Goal: Task Accomplishment & Management: Manage account settings

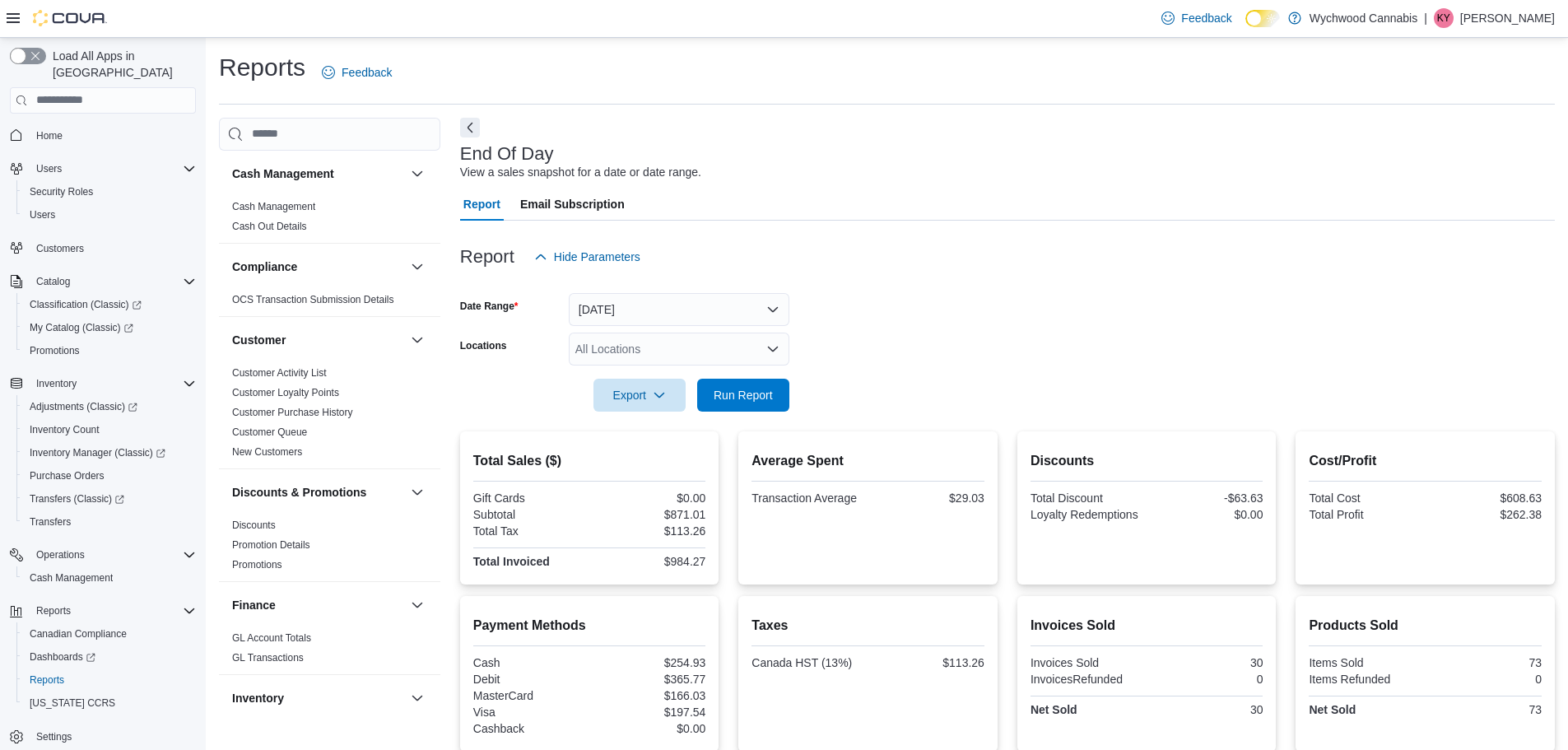
scroll to position [906, 0]
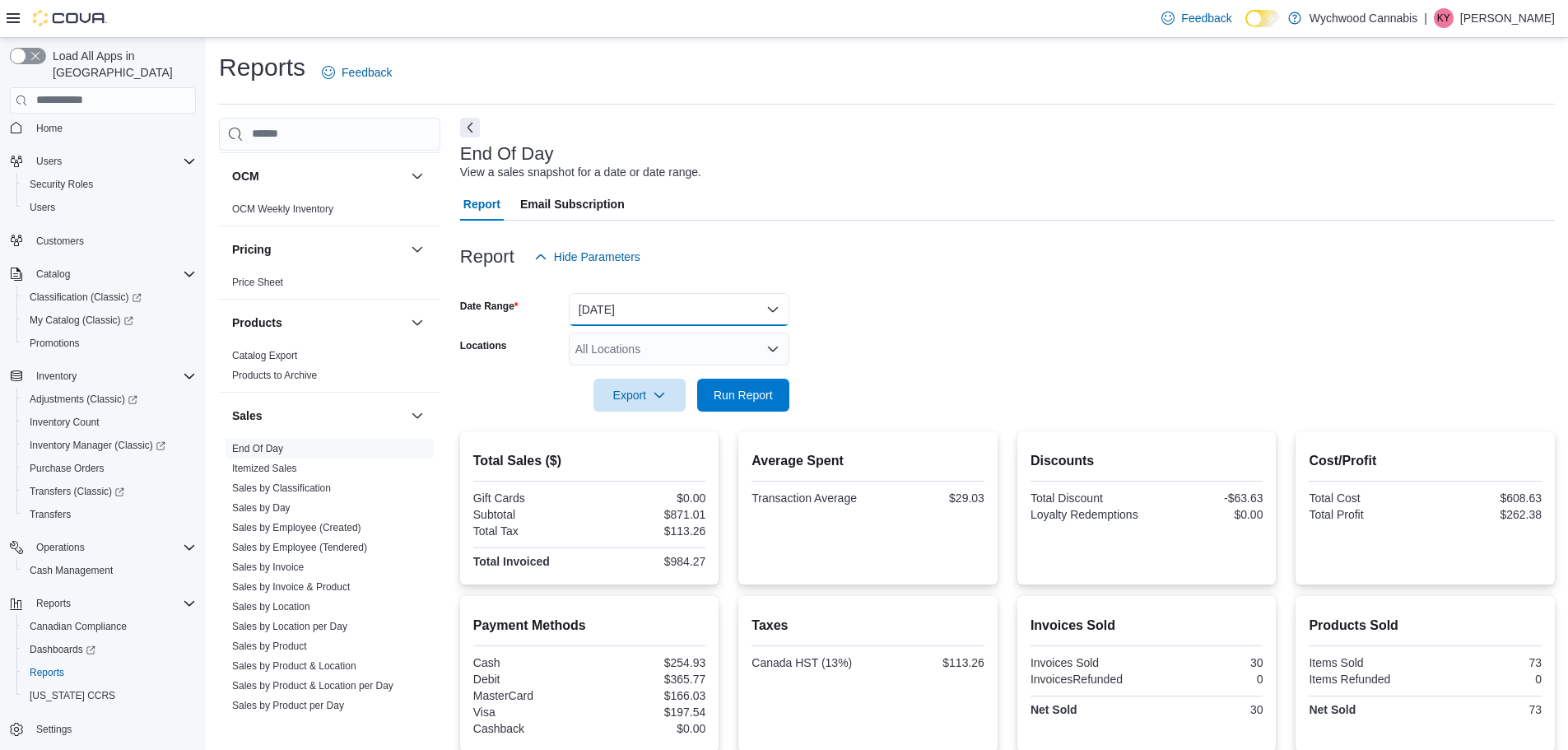
click at [628, 308] on button "Today" at bounding box center [678, 310] width 220 height 33
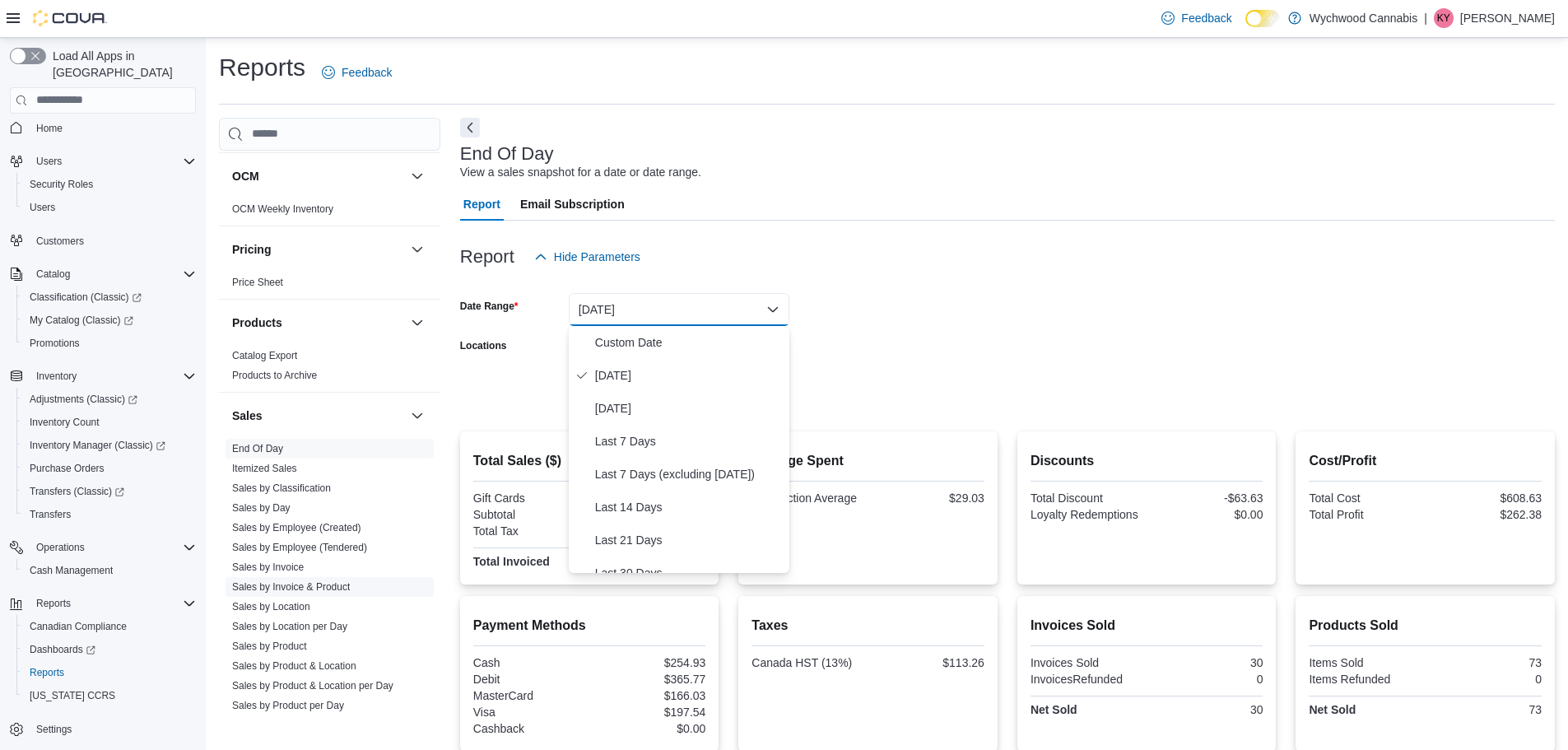
click at [346, 586] on link "Sales by Invoice & Product" at bounding box center [291, 587] width 118 height 11
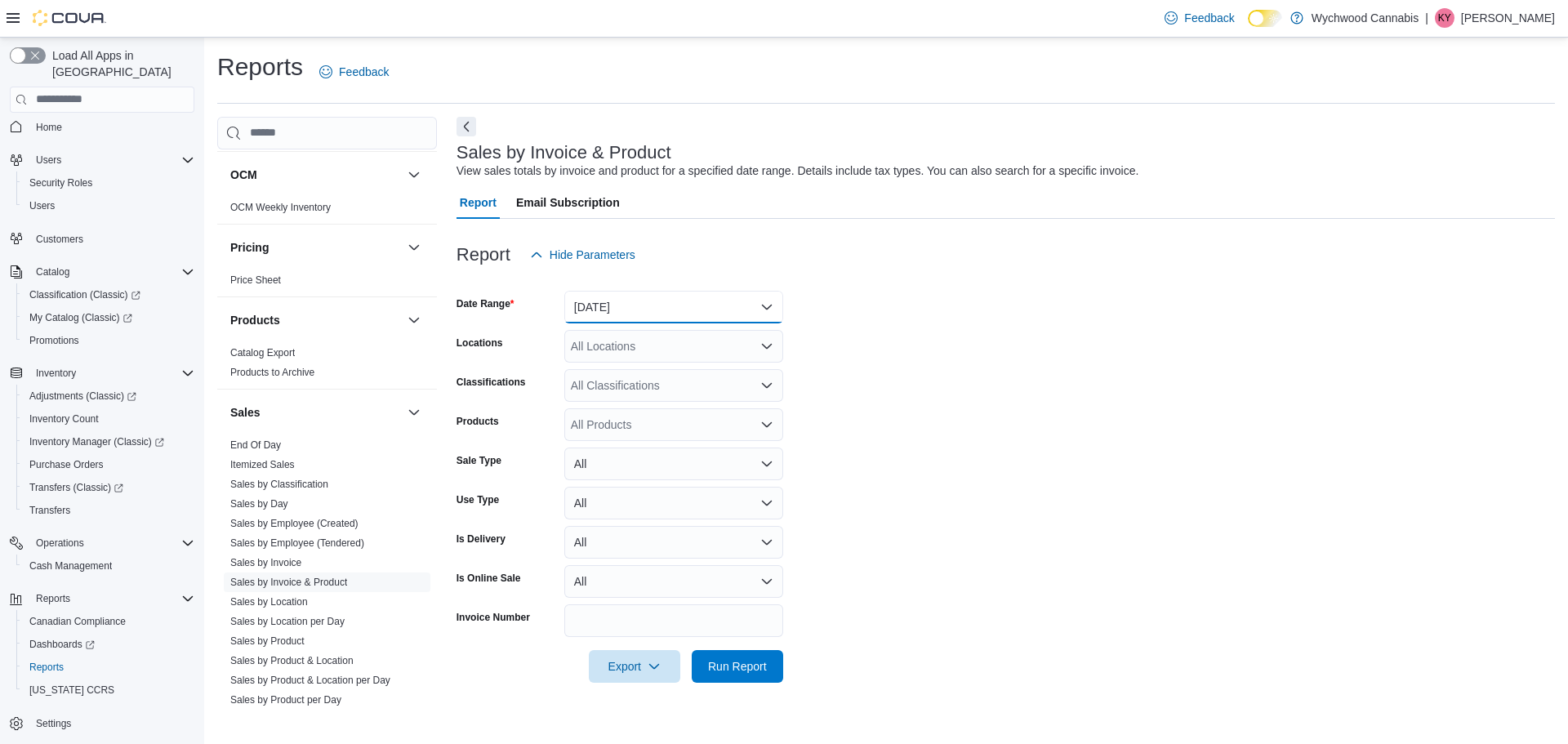
click at [642, 294] on button "Yesterday" at bounding box center [673, 308] width 219 height 33
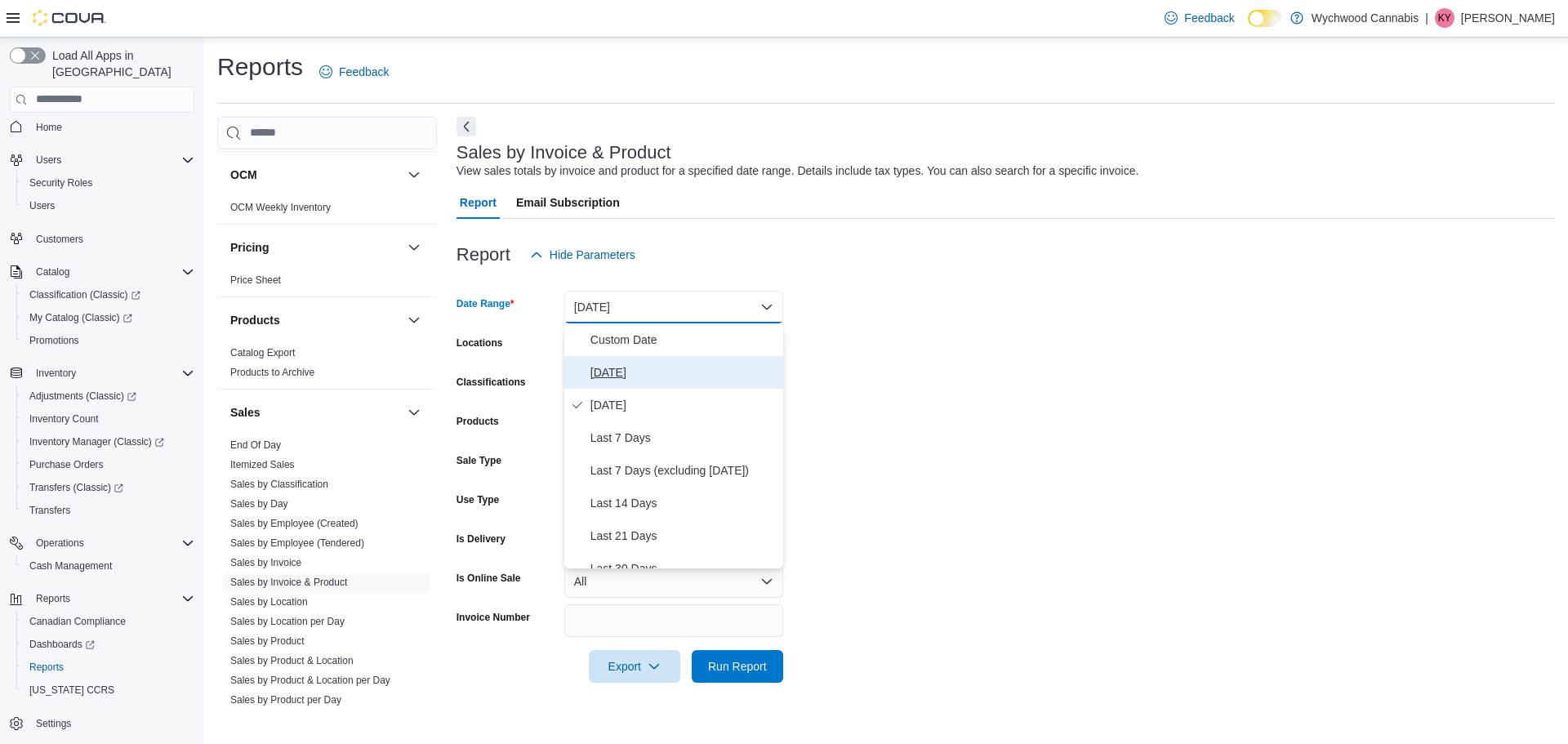
click at [625, 378] on span "Today" at bounding box center [684, 372] width 187 height 20
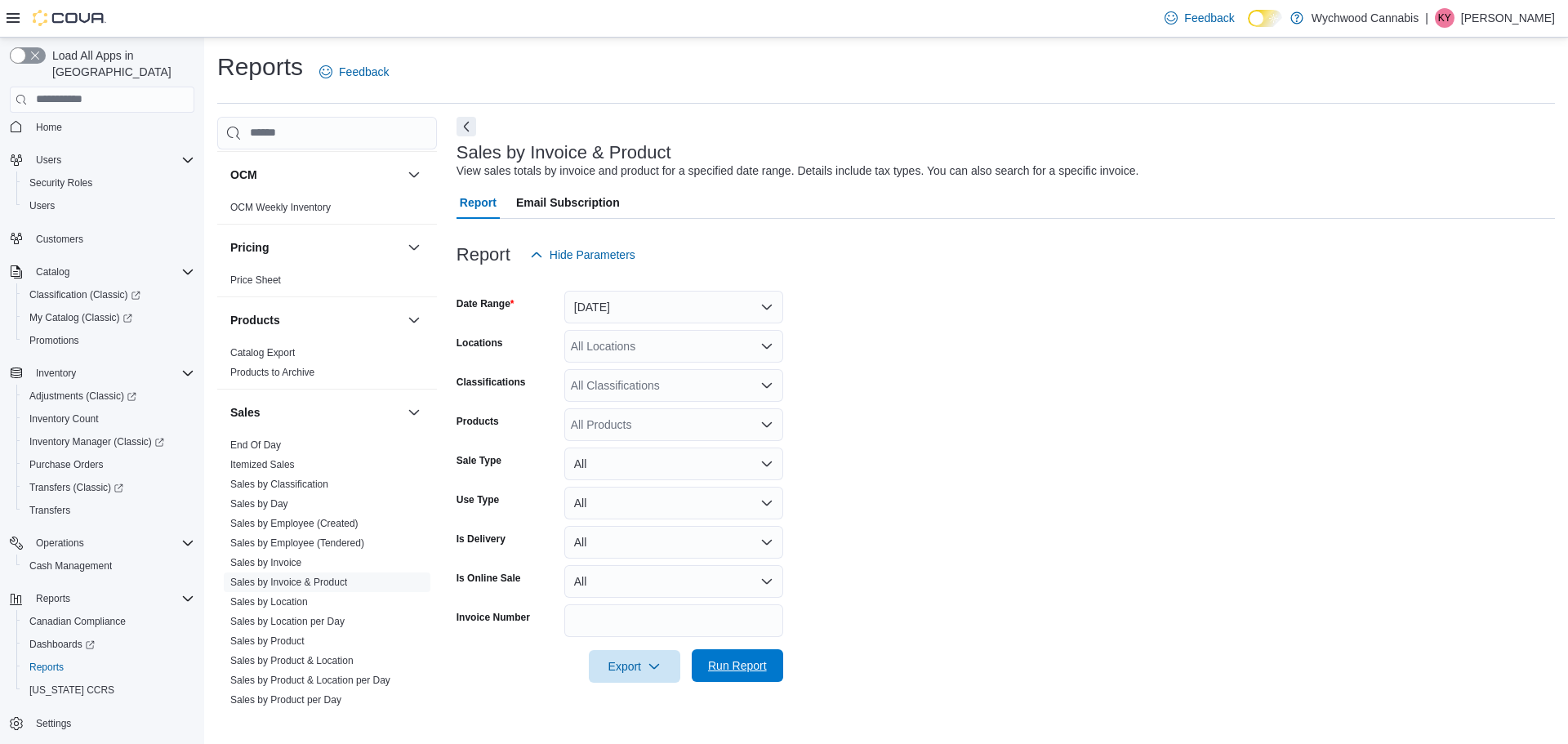
click at [752, 677] on span "Run Report" at bounding box center [737, 666] width 72 height 33
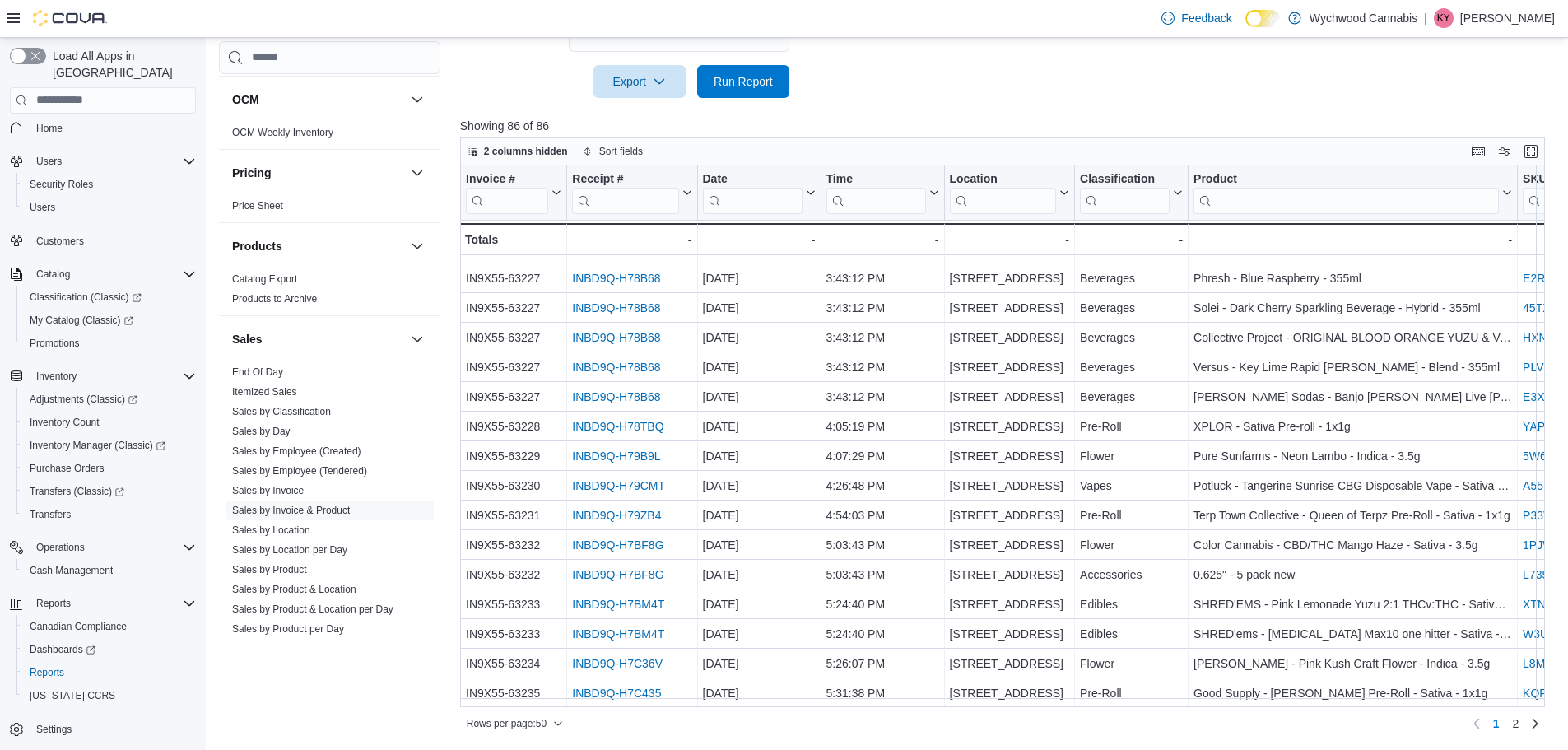
scroll to position [1037, 0]
click at [1518, 726] on span "2" at bounding box center [1516, 724] width 7 height 17
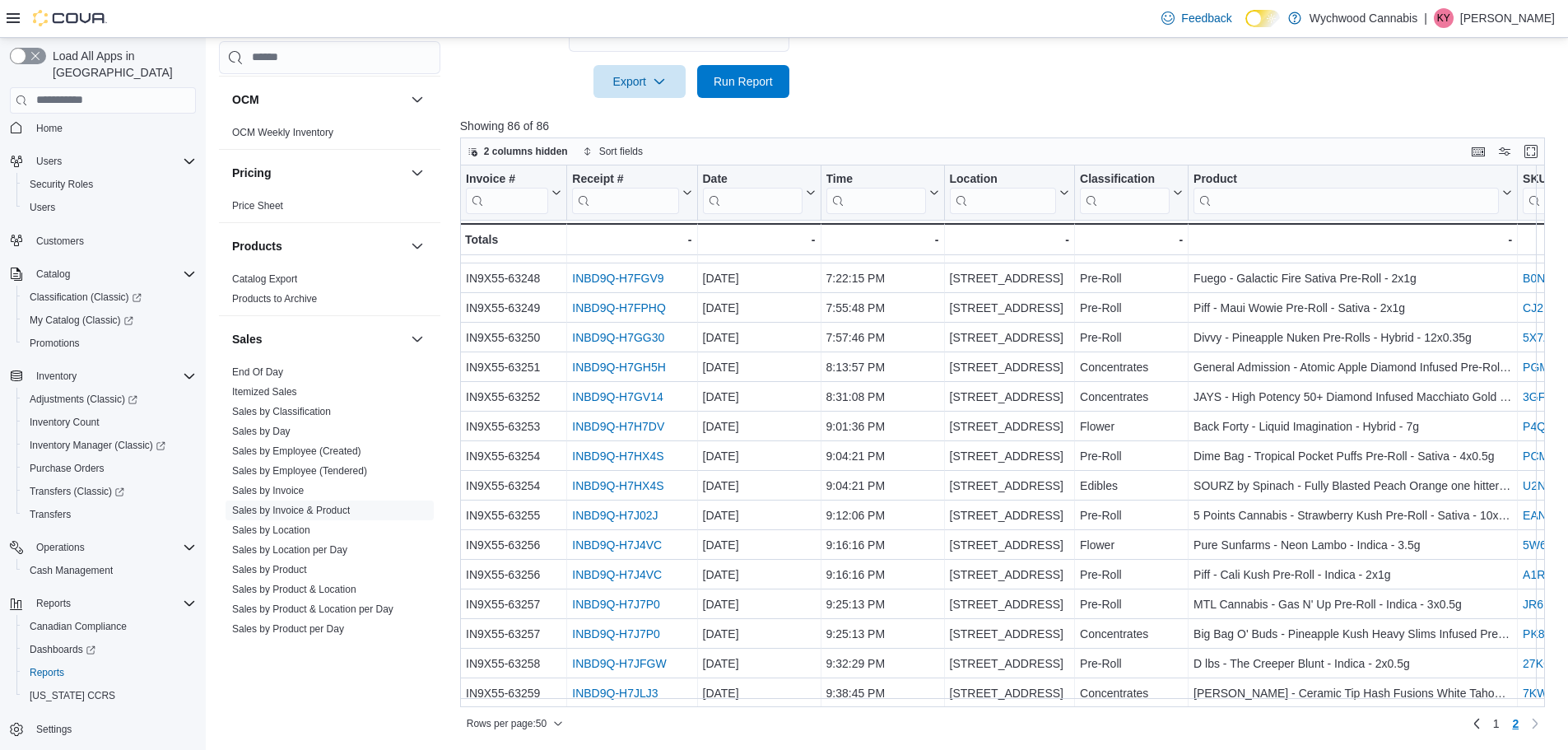
scroll to position [623, 0]
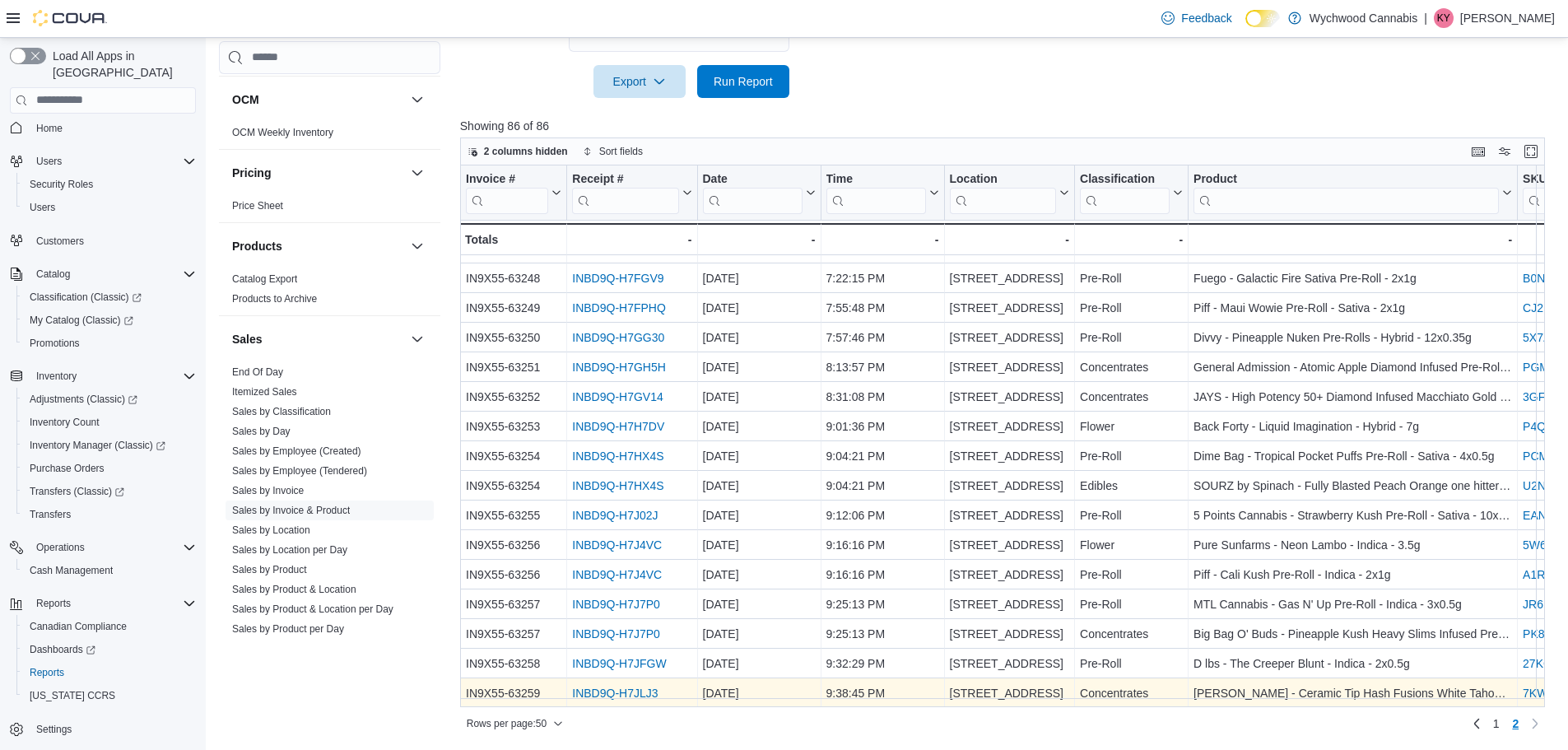
click at [639, 687] on link "INBD9Q-H7JLJ3" at bounding box center [615, 693] width 85 height 13
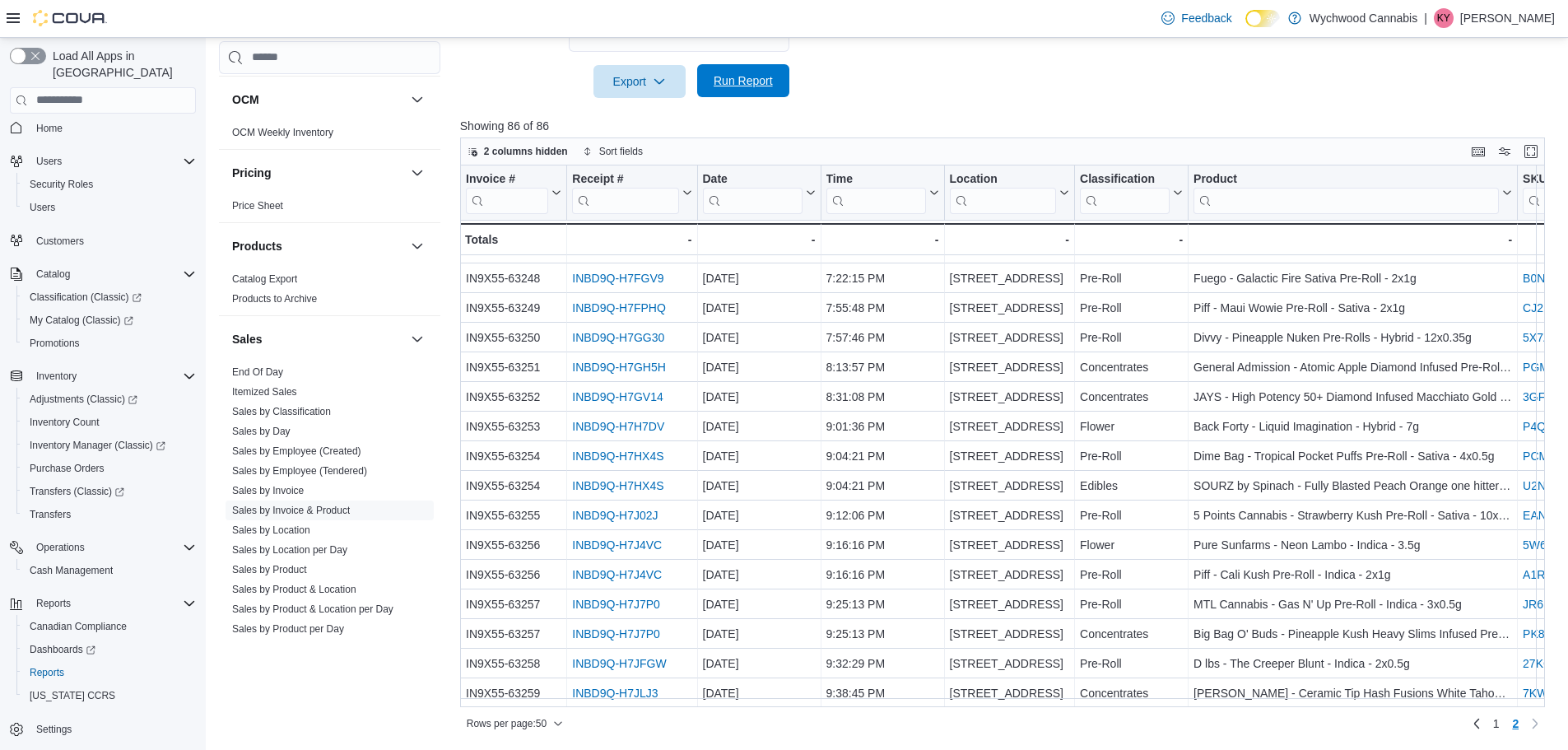
click at [738, 82] on span "Run Report" at bounding box center [744, 80] width 59 height 17
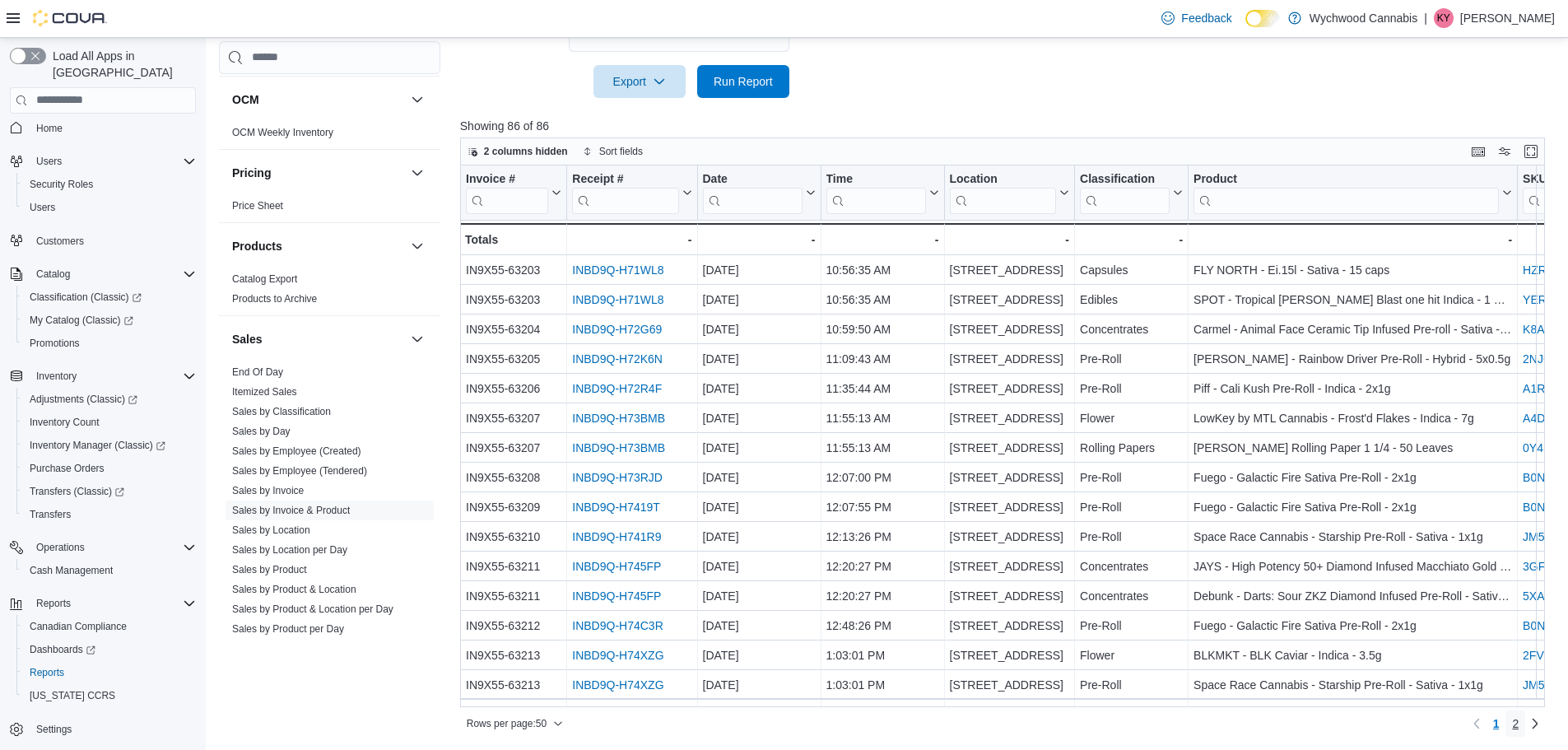
click at [1525, 716] on link "2" at bounding box center [1515, 724] width 20 height 26
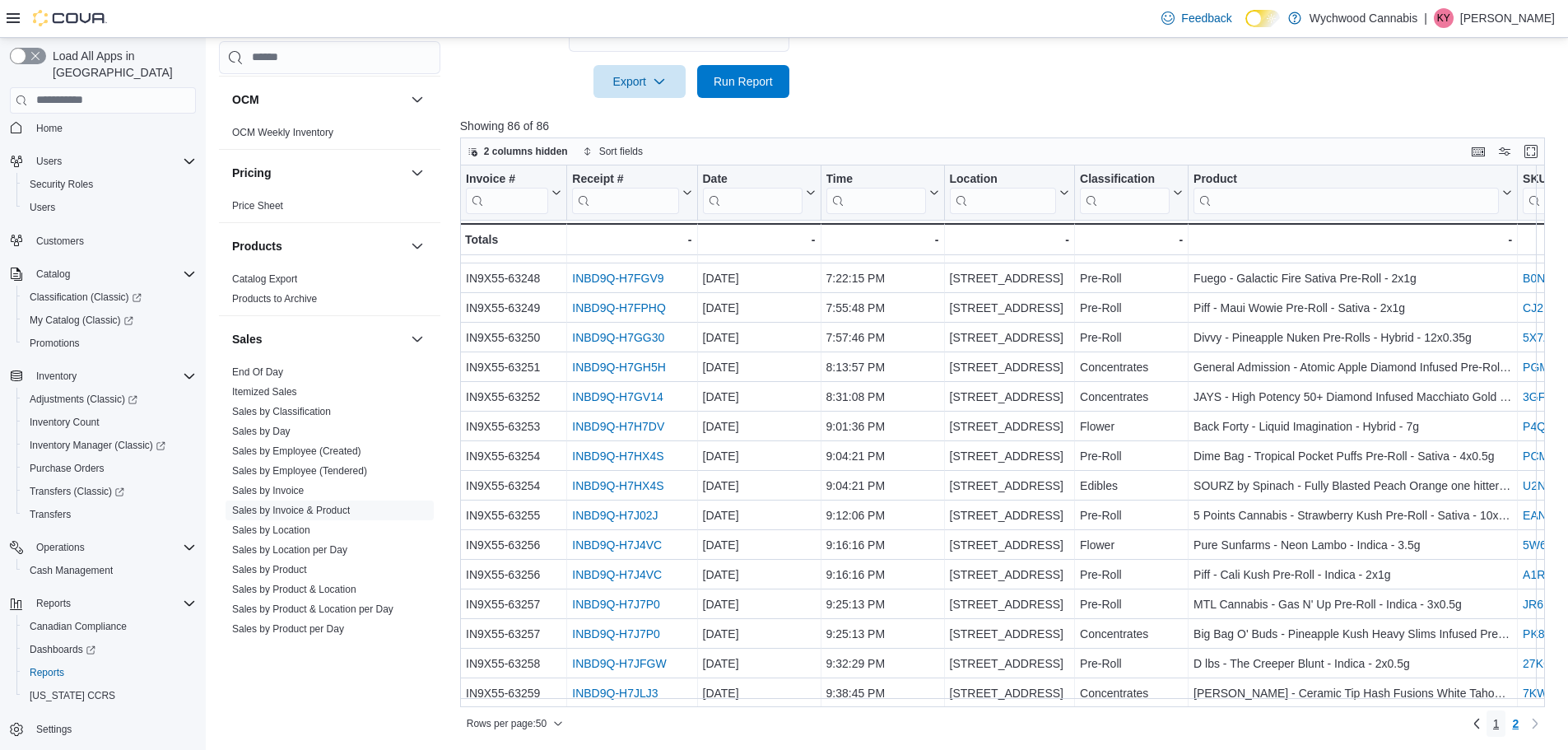
click at [1500, 716] on span "1" at bounding box center [1497, 724] width 7 height 17
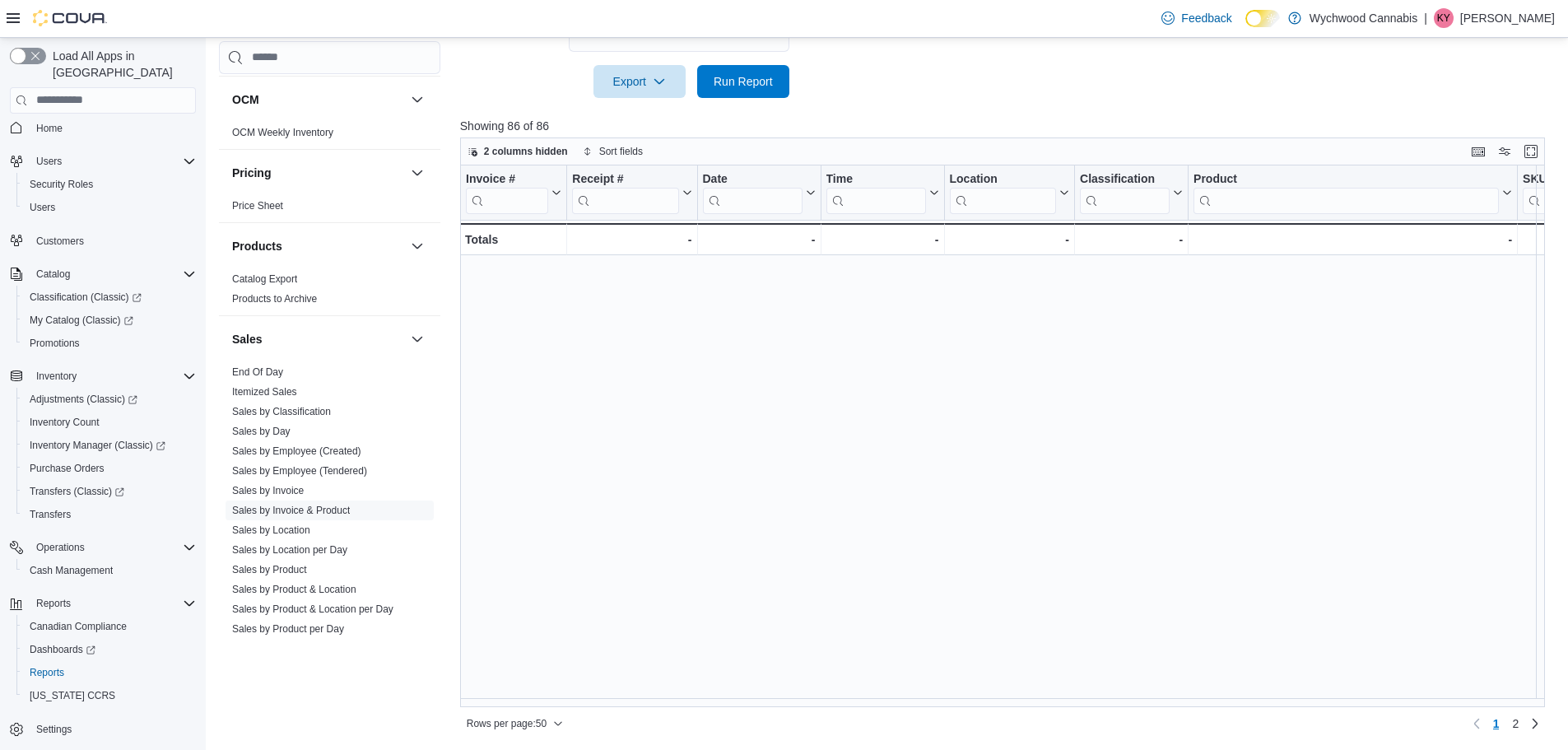
scroll to position [0, 0]
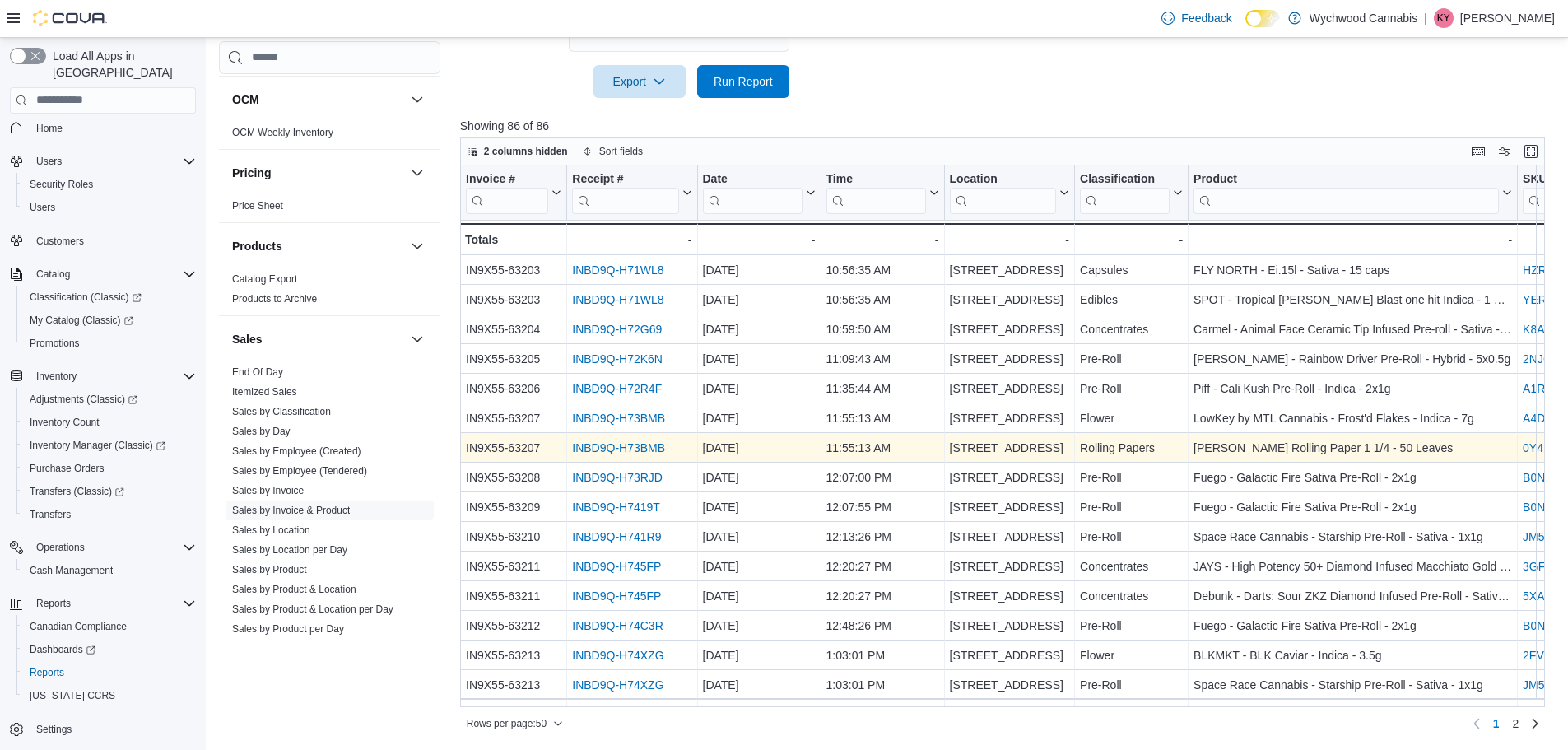
click at [665, 449] on link "INBD9Q-H73BMB" at bounding box center [618, 448] width 93 height 13
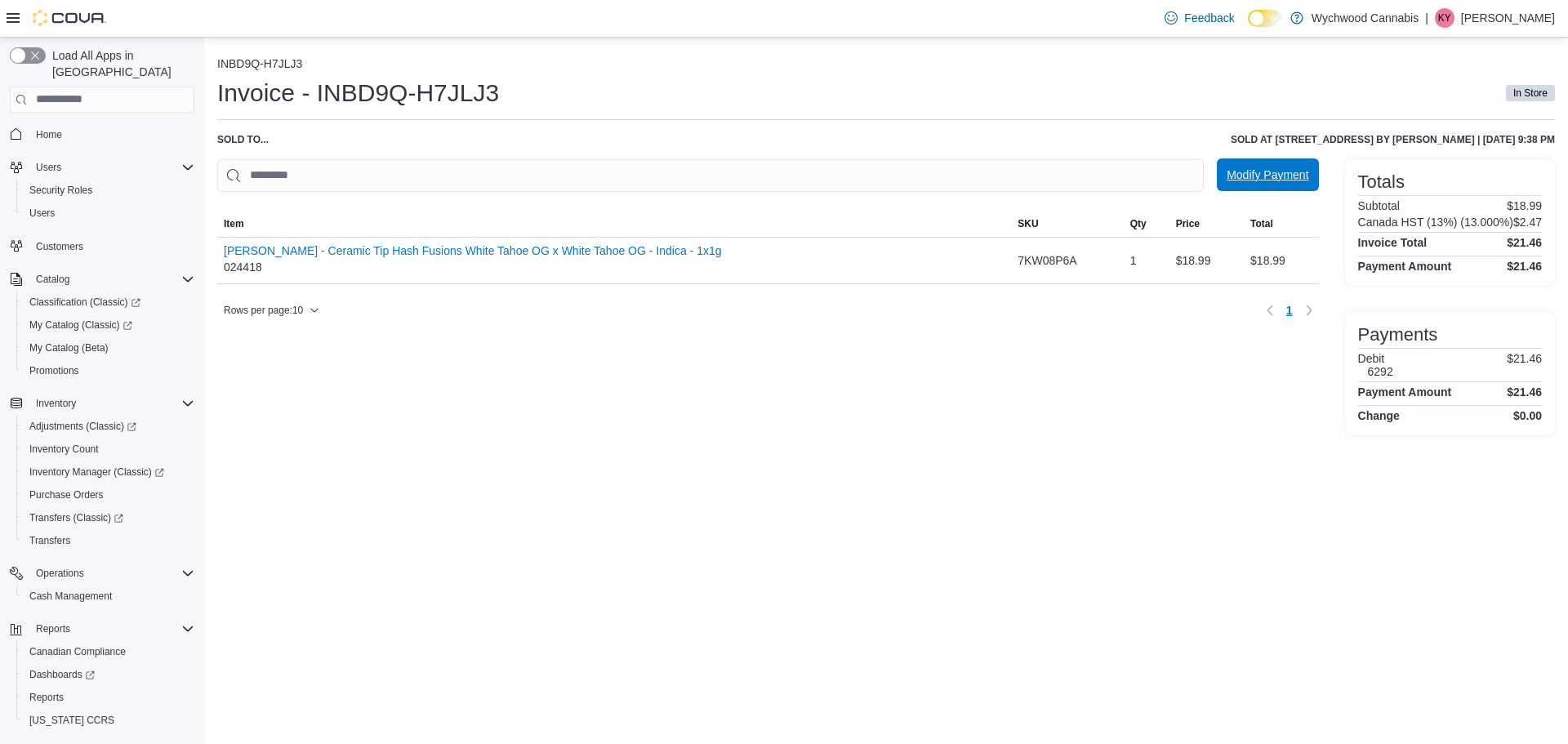
click at [1245, 188] on span "Modify Payment" at bounding box center [1267, 175] width 82 height 33
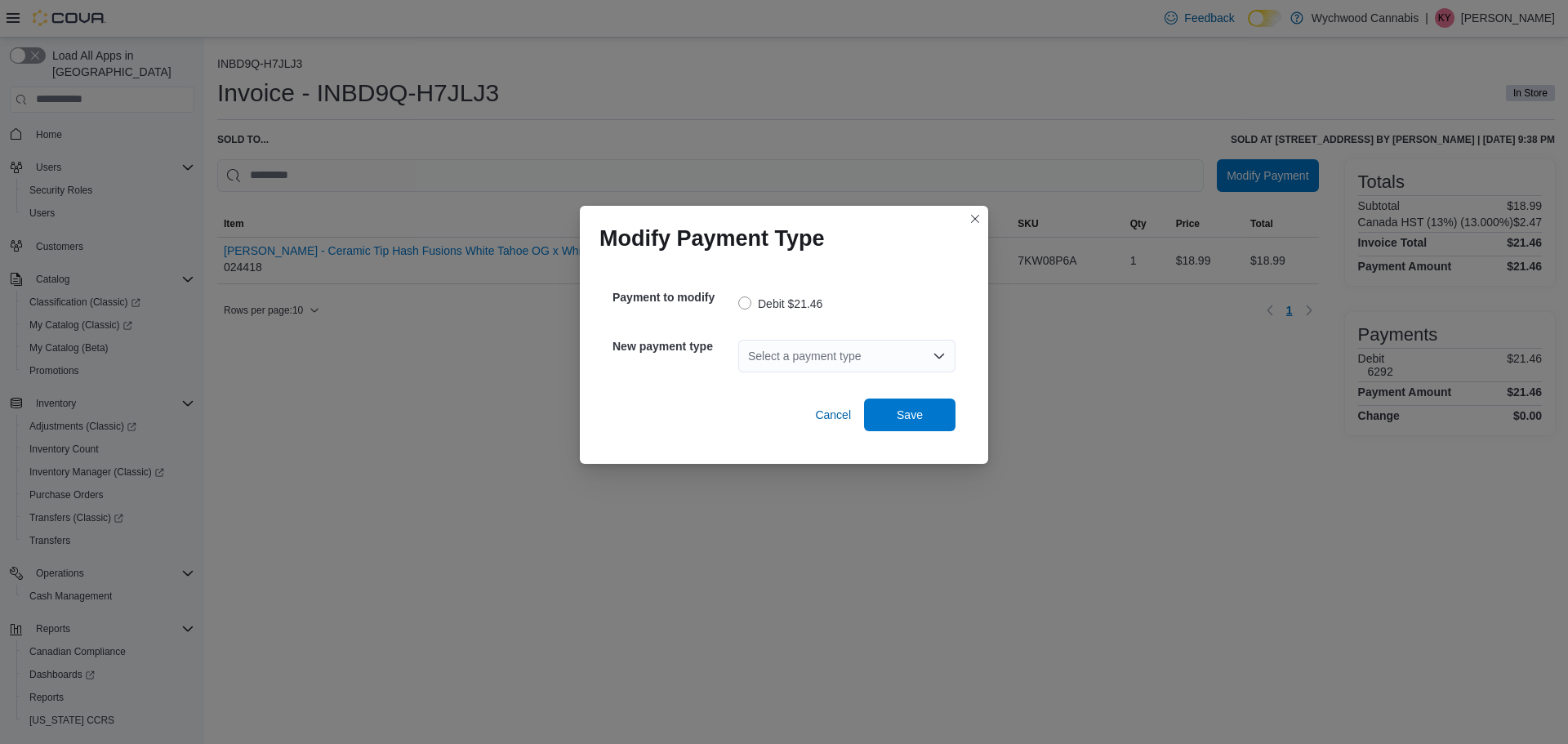
click at [891, 337] on div "Select a payment type" at bounding box center [847, 356] width 218 height 53
click at [892, 352] on div "Select a payment type" at bounding box center [847, 356] width 218 height 33
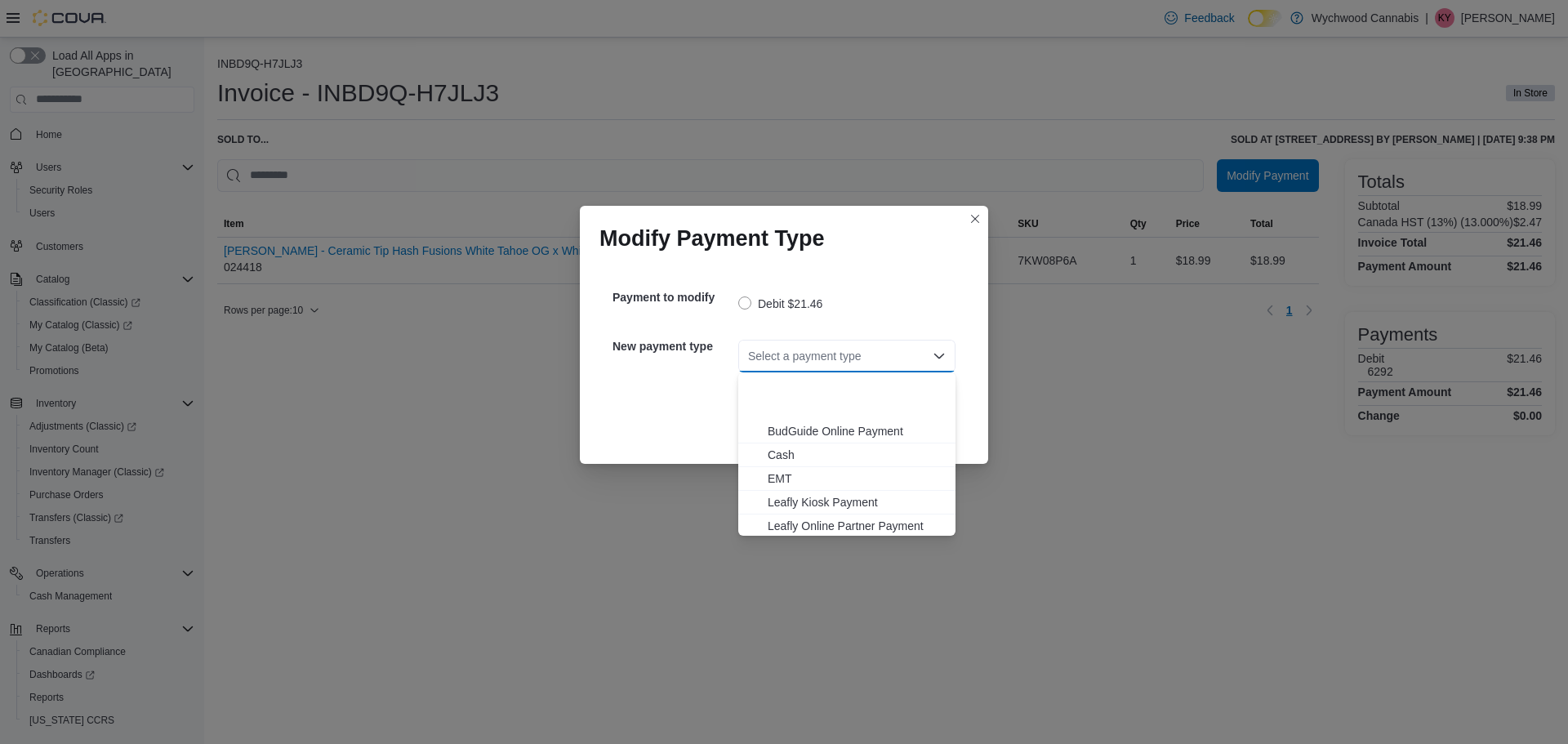
scroll to position [121, 0]
click at [826, 525] on span "Visa" at bounding box center [857, 524] width 178 height 16
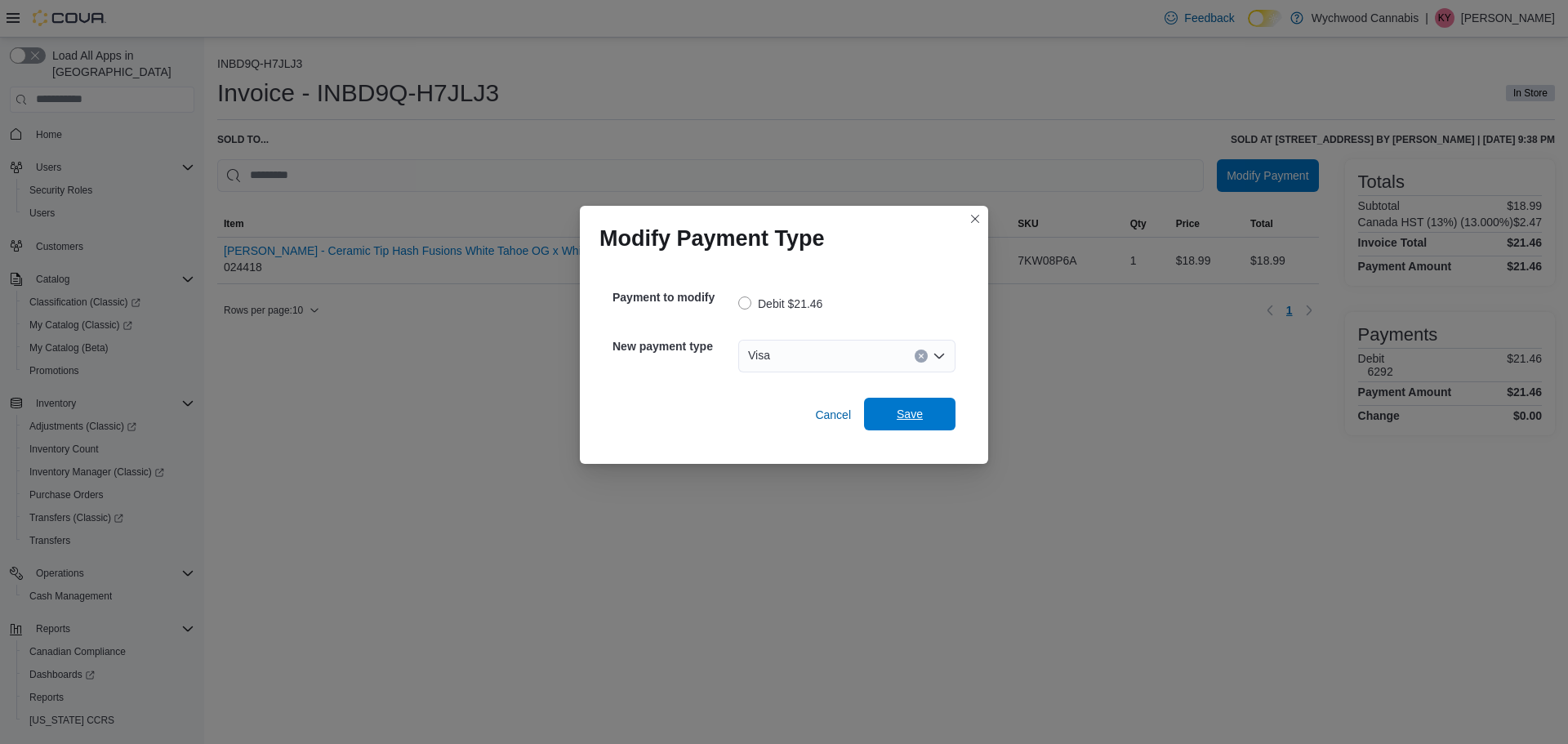
click at [952, 408] on button "Save" at bounding box center [910, 414] width 92 height 33
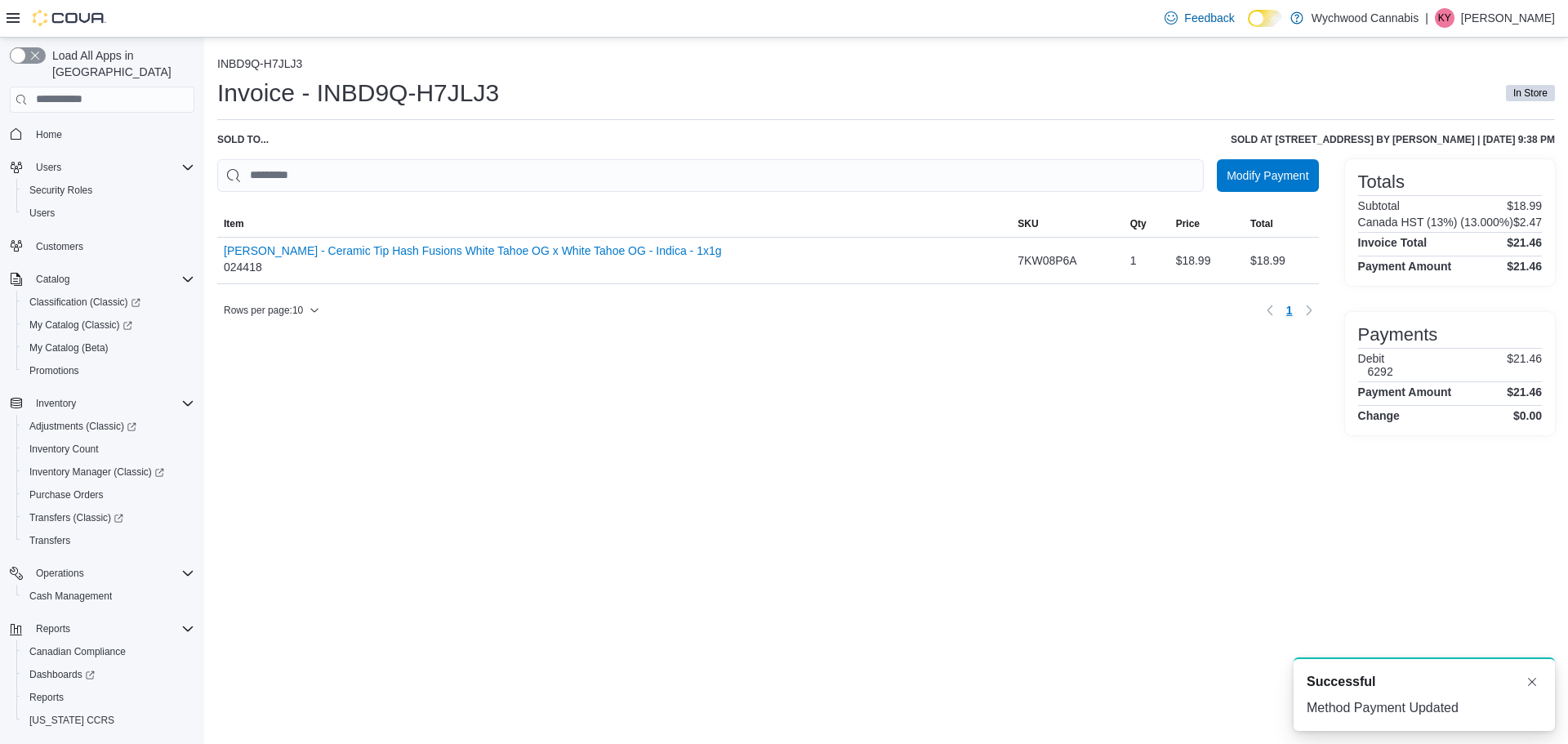
scroll to position [0, 0]
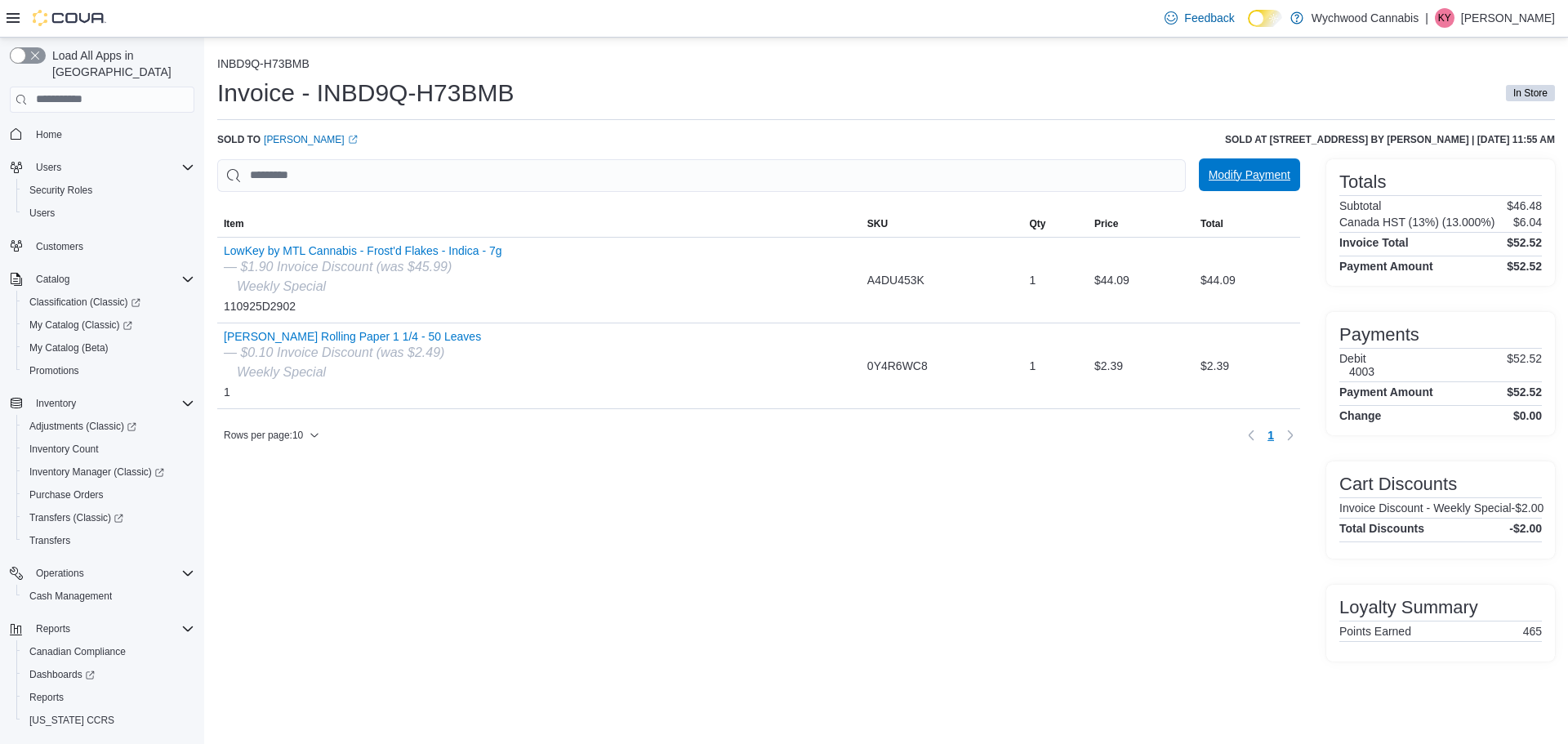
click at [1243, 168] on span "Modify Payment" at bounding box center [1249, 175] width 82 height 33
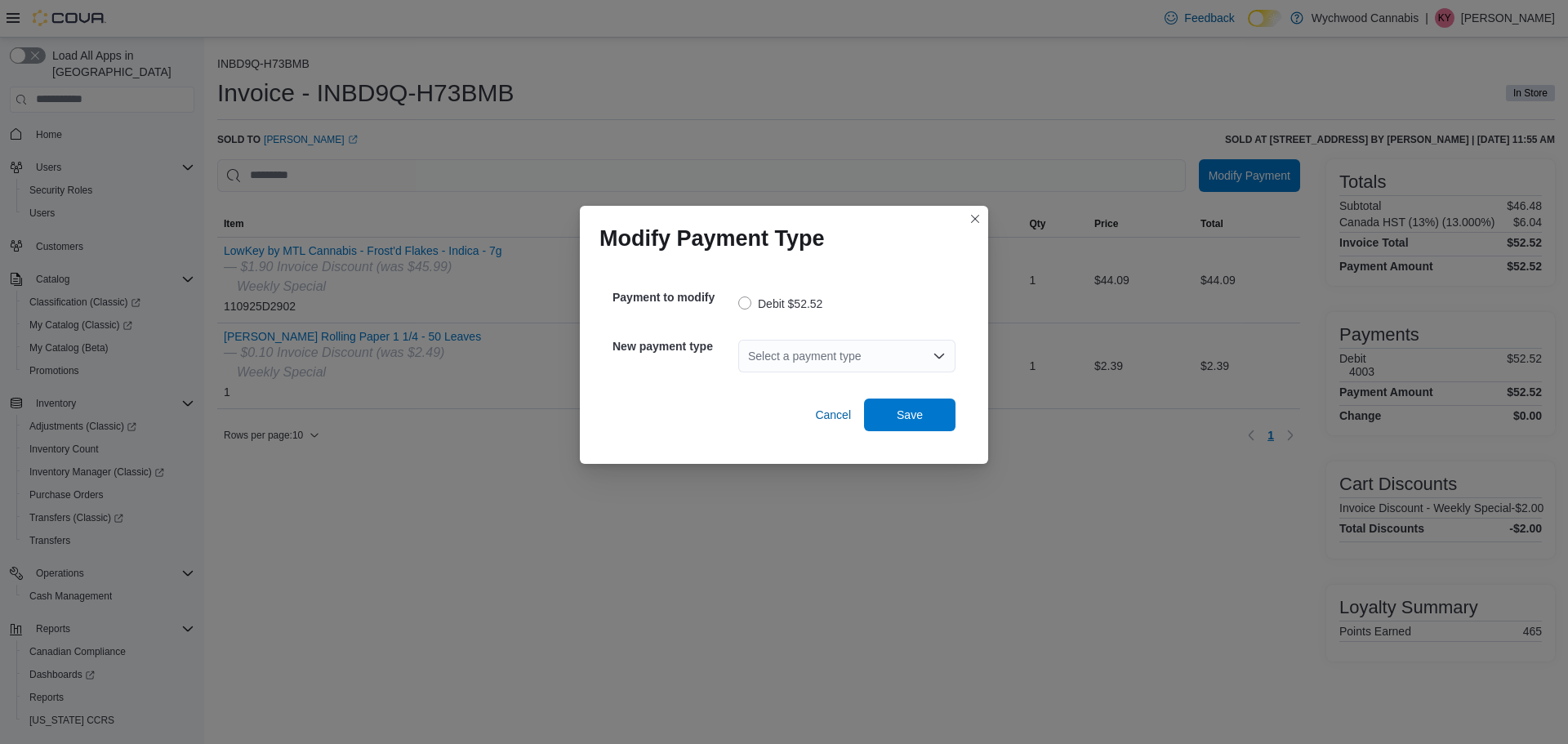
click at [933, 357] on icon "Open list of options" at bounding box center [939, 356] width 13 height 13
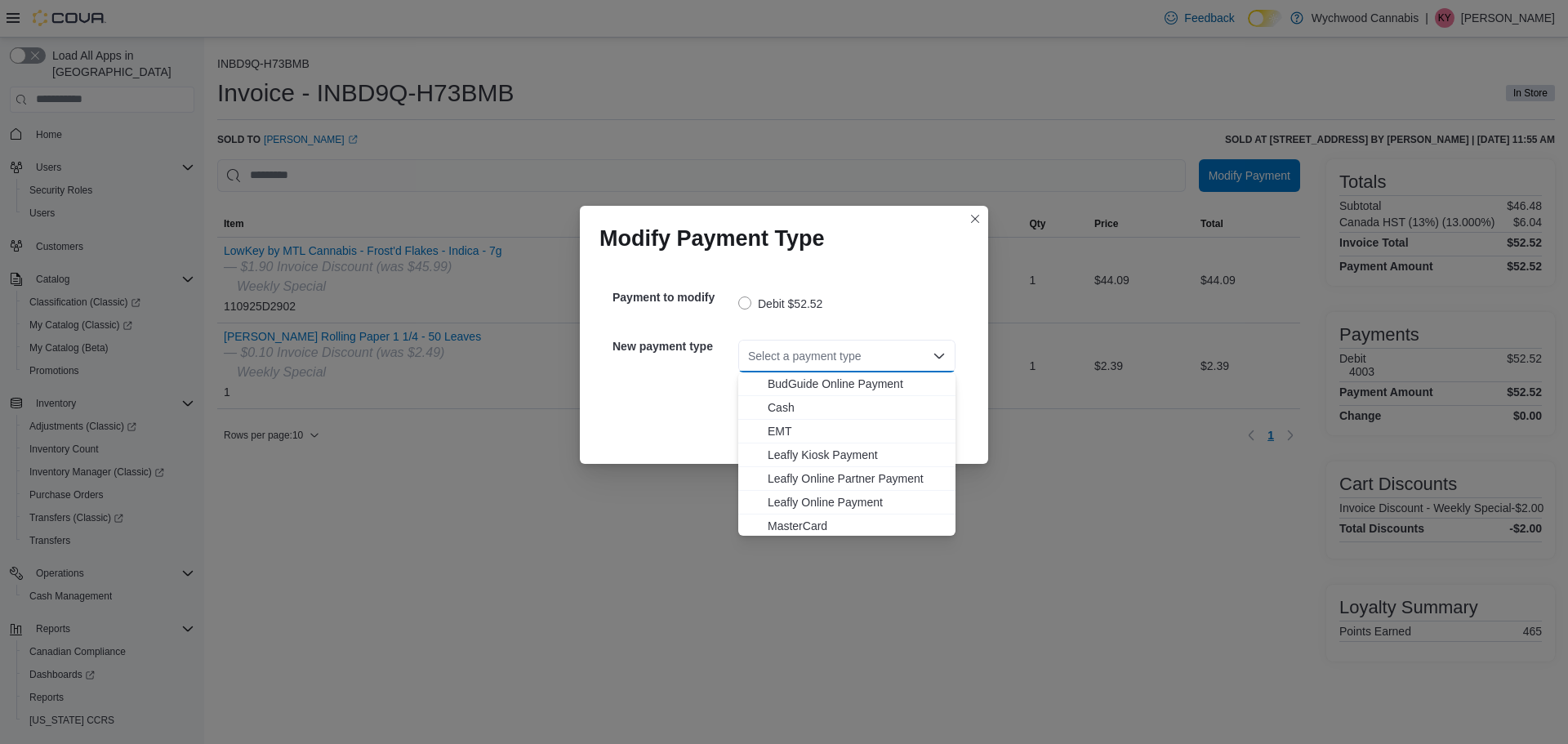
scroll to position [121, 0]
click at [810, 452] on span "MasterCard" at bounding box center [857, 452] width 178 height 16
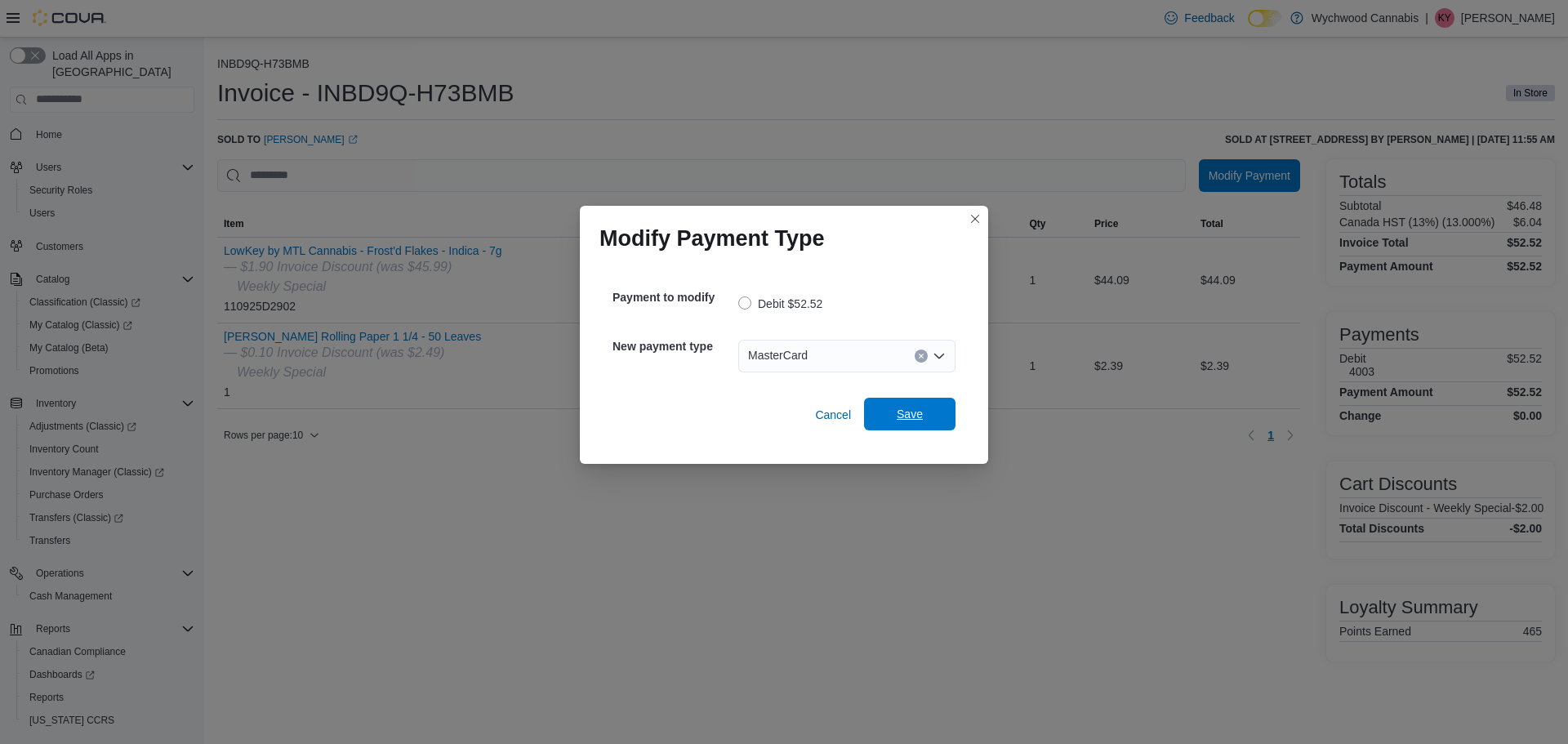
click at [898, 418] on span "Save" at bounding box center [910, 414] width 26 height 16
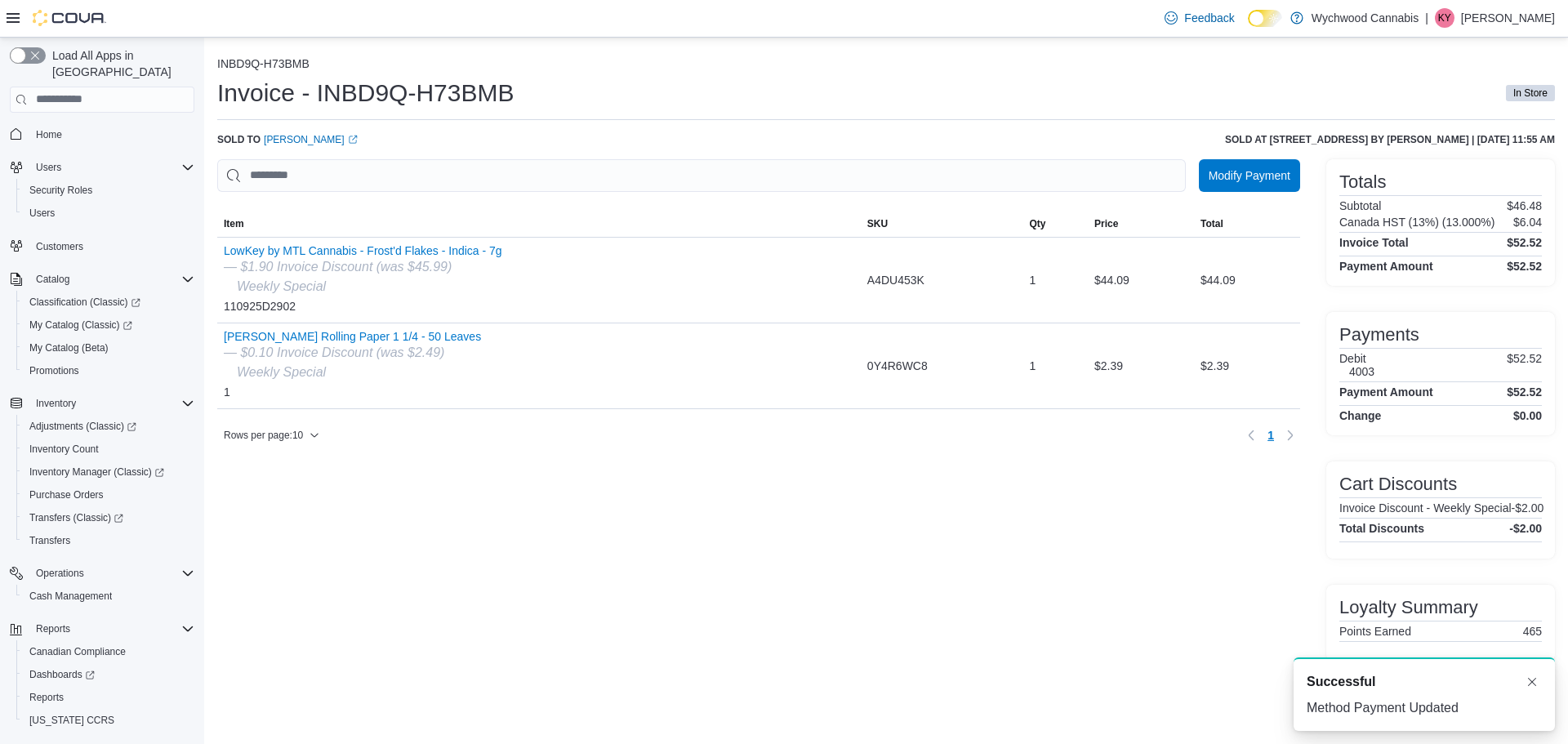
scroll to position [0, 0]
